Goal: Information Seeking & Learning: Learn about a topic

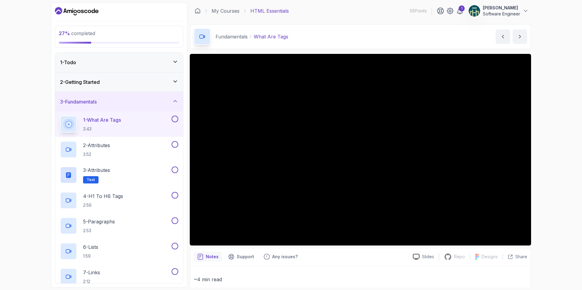
click at [127, 79] on div "2 - Getting Started" at bounding box center [119, 82] width 118 height 7
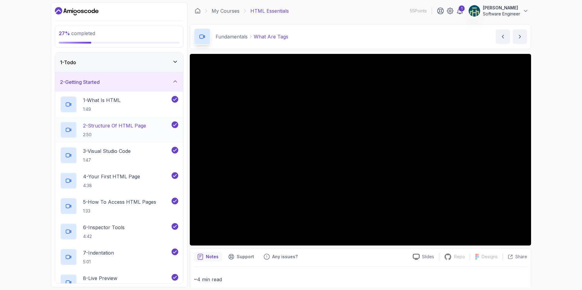
scroll to position [1, 0]
click at [136, 81] on div "2 - Getting Started" at bounding box center [119, 80] width 118 height 7
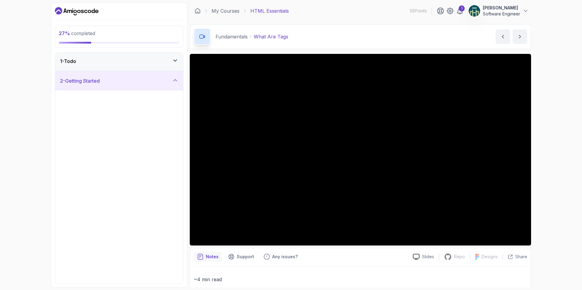
scroll to position [0, 0]
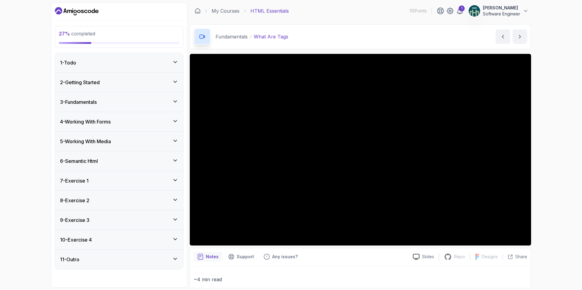
click at [135, 83] on div "2 - Getting Started" at bounding box center [119, 82] width 118 height 7
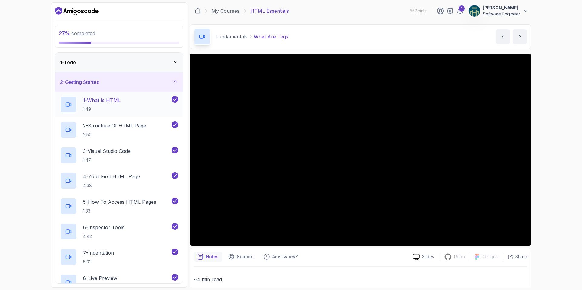
scroll to position [114, 0]
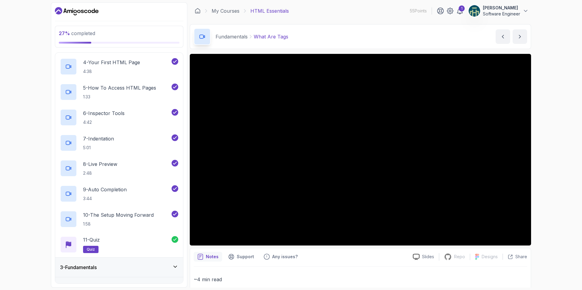
click at [135, 265] on div "3 - Fundamentals" at bounding box center [119, 267] width 118 height 7
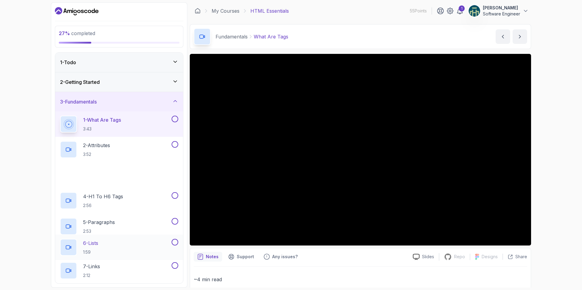
scroll to position [1, 0]
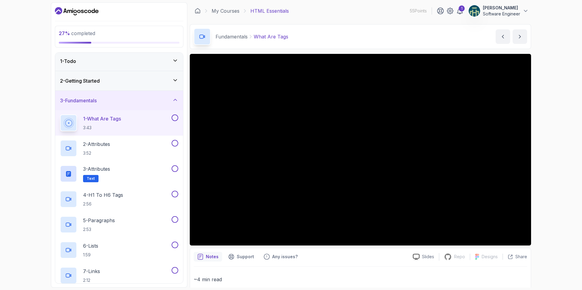
click at [151, 117] on div "1 - What Are Tags 3:43" at bounding box center [115, 123] width 110 height 17
click at [89, 76] on div "2 - Getting Started" at bounding box center [119, 80] width 128 height 19
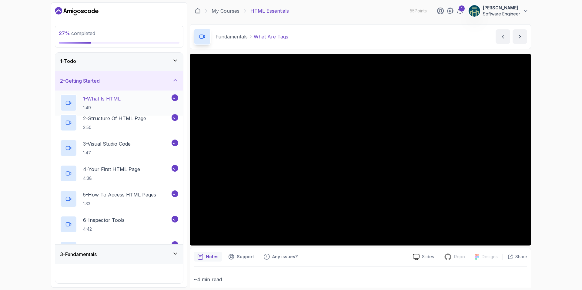
scroll to position [0, 0]
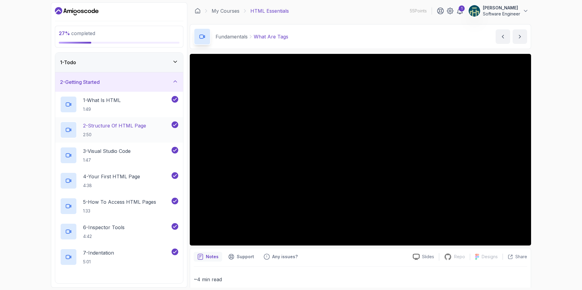
click at [116, 126] on p "2 - Structure Of HTML Page" at bounding box center [114, 125] width 63 height 7
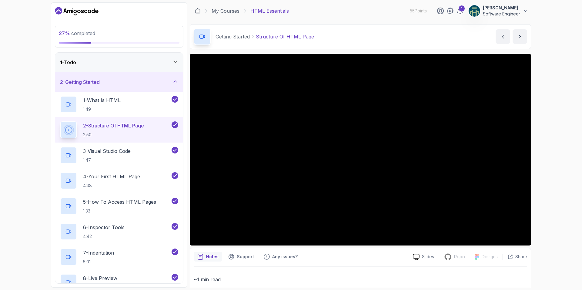
click at [89, 79] on h3 "2 - Getting Started" at bounding box center [80, 82] width 40 height 7
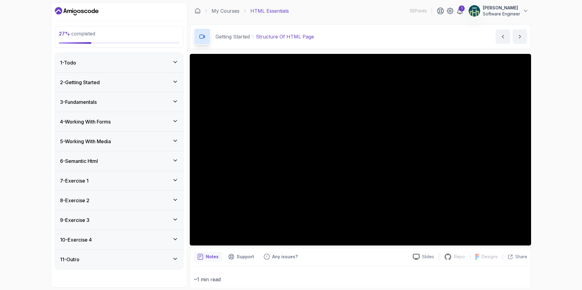
click at [128, 102] on div "3 - Fundamentals" at bounding box center [119, 102] width 118 height 7
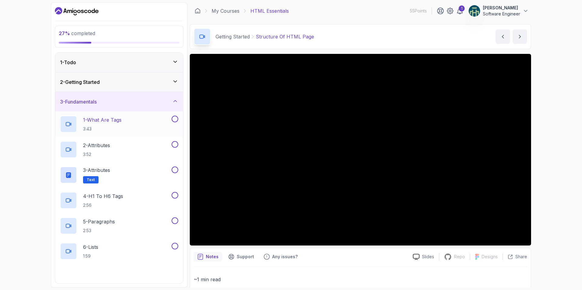
click at [121, 125] on h2 "1 - What Are Tags 3:43" at bounding box center [102, 124] width 38 height 16
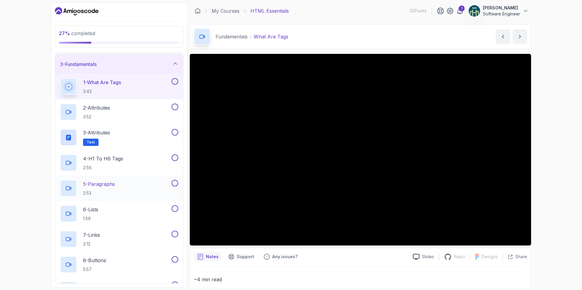
scroll to position [5, 0]
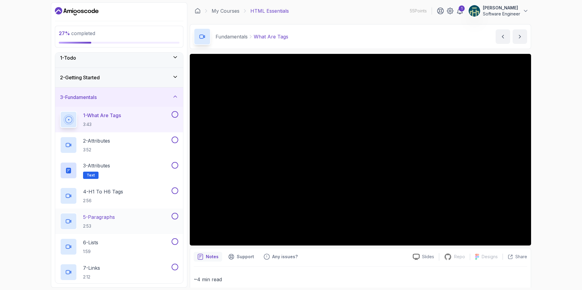
click at [60, 111] on button "1 - What Are Tags 3:43" at bounding box center [119, 119] width 118 height 17
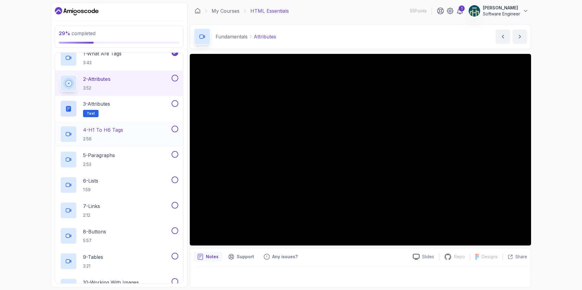
scroll to position [63, 0]
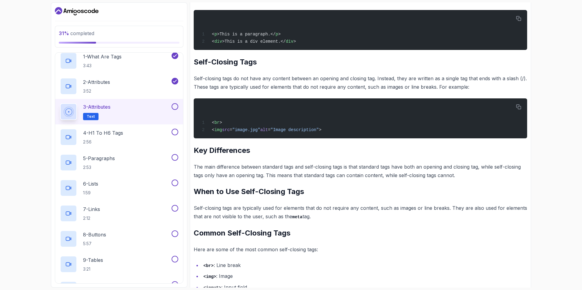
scroll to position [76, 0]
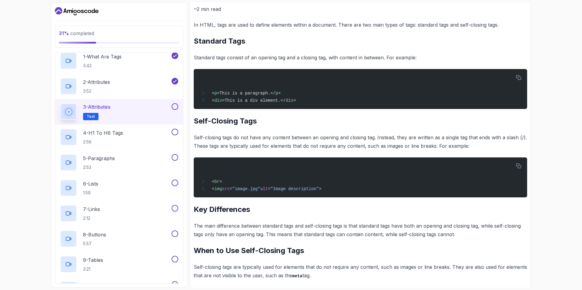
click at [173, 107] on button at bounding box center [175, 106] width 7 height 7
click at [112, 136] on p "4 - H1 To H6 Tags" at bounding box center [103, 132] width 40 height 7
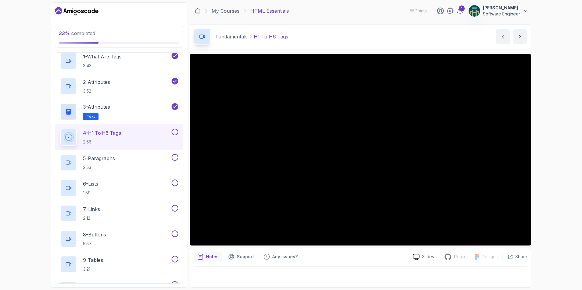
click at [60, 129] on button "4 - H1 To H6 Tags 2:56" at bounding box center [119, 137] width 118 height 17
